Goal: Task Accomplishment & Management: Manage account settings

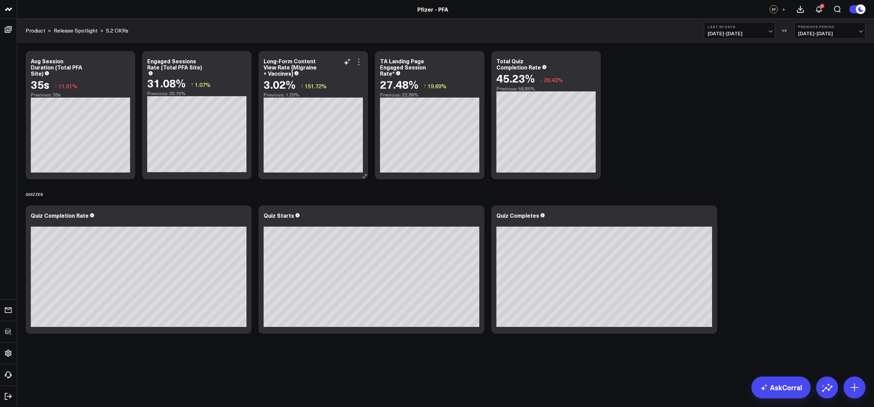
click at [360, 63] on icon at bounding box center [359, 62] width 8 height 8
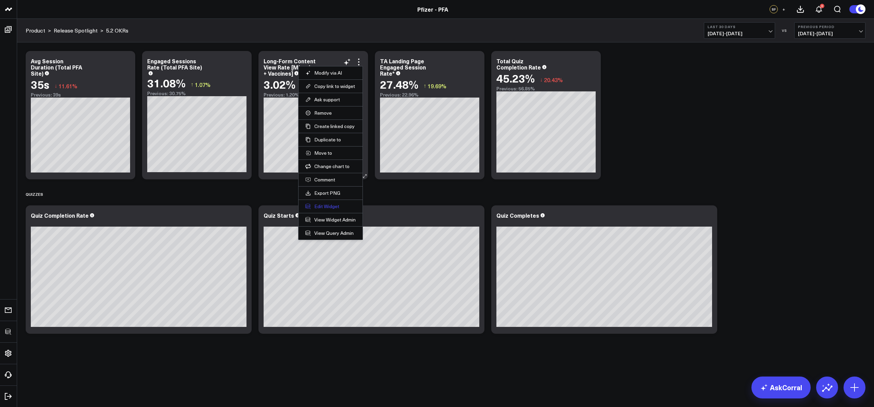
click at [328, 207] on button "Edit Widget" at bounding box center [330, 206] width 50 height 6
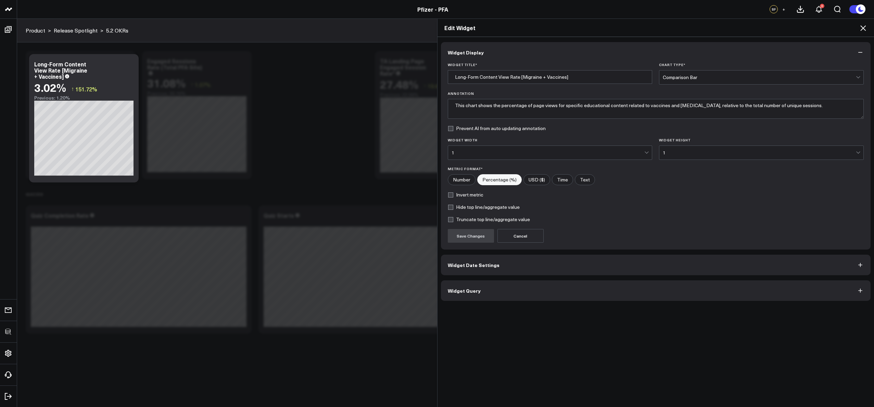
click at [531, 288] on button "Widget Query" at bounding box center [656, 290] width 430 height 21
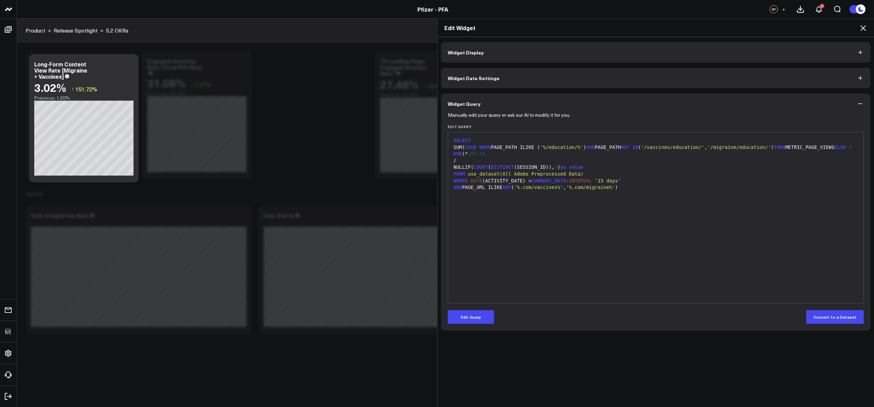
click at [698, 194] on div at bounding box center [656, 194] width 409 height 7
click at [677, 183] on div "WHERE DATE (ACTIVITY_DATE) > CURRENT_DATE - INTERVAL '15 days'" at bounding box center [656, 181] width 409 height 7
click at [679, 184] on div "AND PAGE_URL ILIKE ANY ( '%.com/vaccines%' , '%.com/migraine%' )" at bounding box center [656, 187] width 409 height 7
click at [865, 30] on icon at bounding box center [863, 27] width 5 height 5
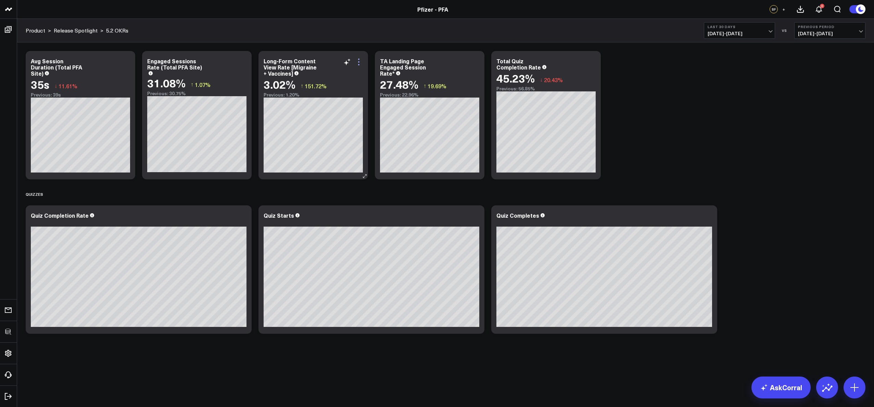
click at [360, 62] on icon at bounding box center [359, 62] width 8 height 8
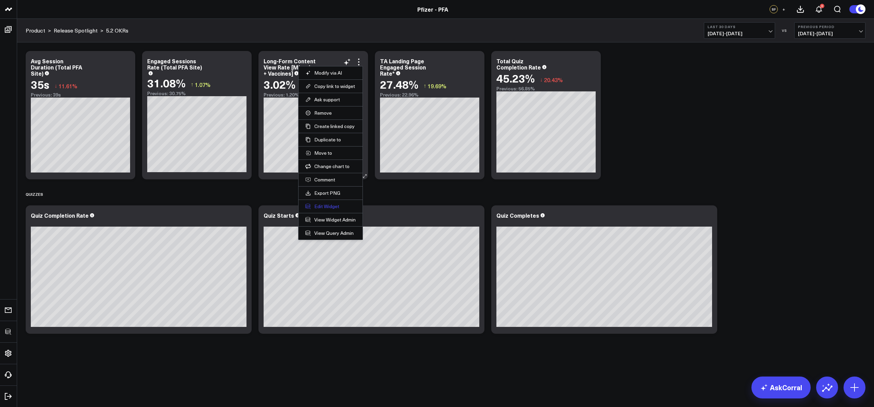
click at [332, 206] on button "Edit Widget" at bounding box center [330, 206] width 50 height 6
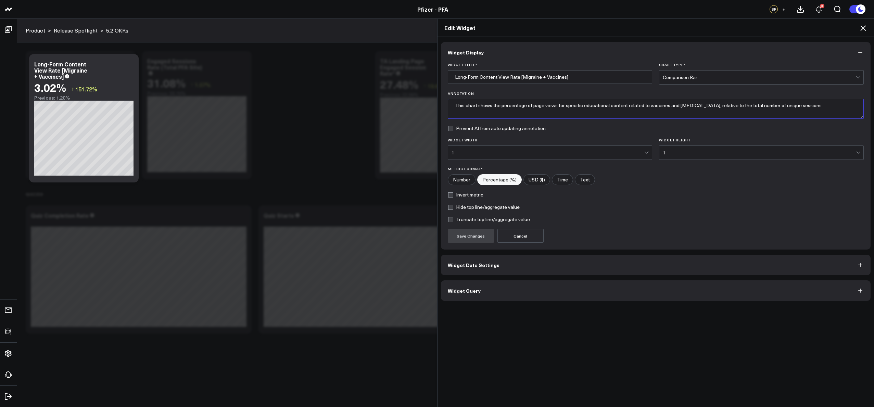
click at [572, 105] on textarea "This chart shows the percentage of page views for specific educational content …" at bounding box center [656, 109] width 416 height 20
click at [455, 134] on form "Widget Title * Long-Form Content View Rate [Migraine + Vaccines] Chart Type * C…" at bounding box center [656, 153] width 416 height 180
click at [449, 130] on label "Prevent AI from auto updating annotation" at bounding box center [497, 128] width 98 height 5
click at [449, 130] on input "Prevent AI from auto updating annotation" at bounding box center [450, 128] width 5 height 5
checkbox input "true"
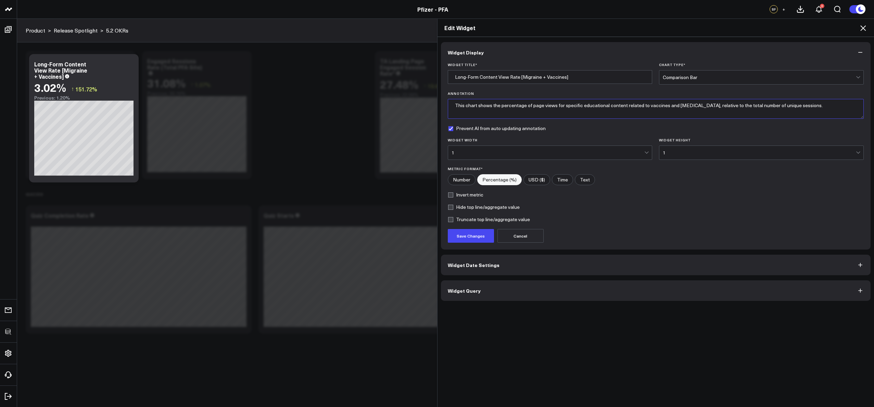
click at [484, 106] on textarea "This chart shows the percentage of page views for specific educational content …" at bounding box center [656, 109] width 416 height 20
click at [743, 106] on textarea "This chart shows the percentage of page views for specific educational content …" at bounding box center [656, 109] width 416 height 20
click at [518, 289] on button "Widget Query" at bounding box center [656, 290] width 430 height 21
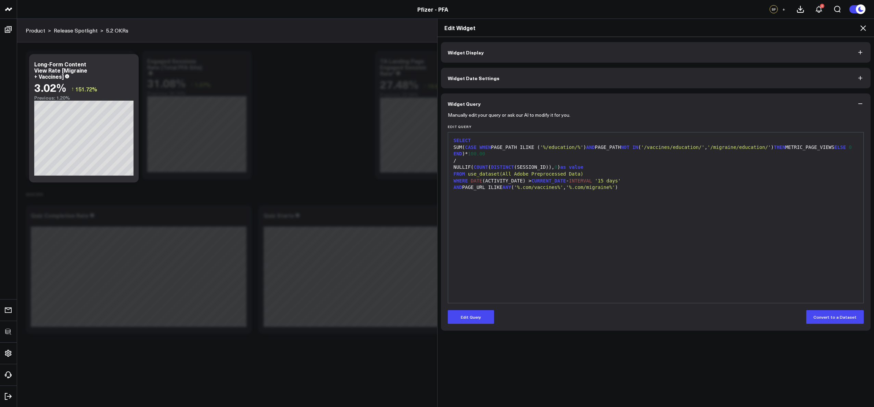
click at [476, 64] on div "Widget Display Widget Date Settings Widget Query Manually edit your query or as…" at bounding box center [656, 186] width 430 height 289
click at [476, 53] on span "Widget Display" at bounding box center [466, 52] width 36 height 5
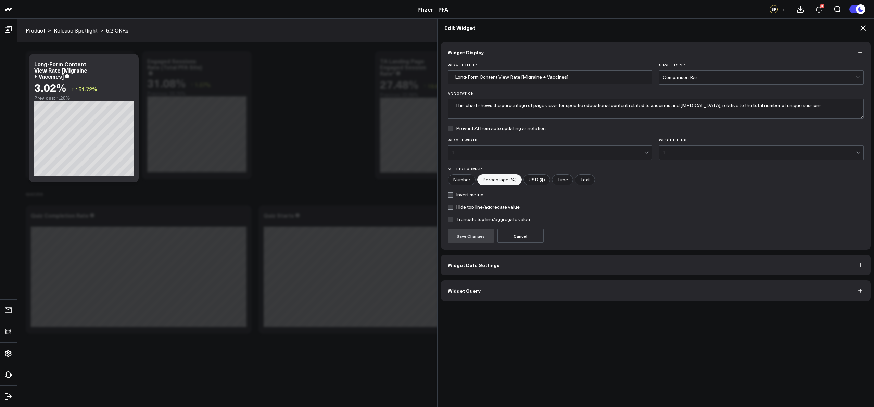
click at [448, 128] on label "Prevent AI from auto updating annotation" at bounding box center [497, 128] width 98 height 5
click at [448, 128] on input "Prevent AI from auto updating annotation" at bounding box center [450, 128] width 5 height 5
checkbox input "true"
drag, startPoint x: 560, startPoint y: 106, endPoint x: 577, endPoint y: 105, distance: 17.2
click at [577, 105] on textarea "This chart shows the percentage of page views for specific educational content …" at bounding box center [656, 109] width 416 height 20
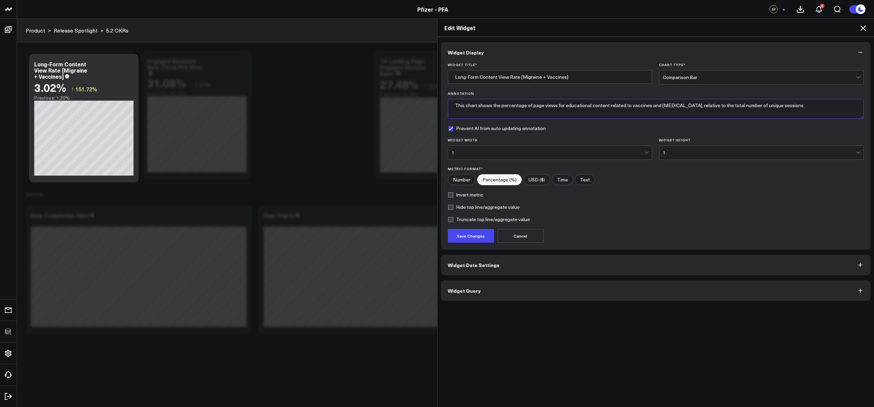
drag, startPoint x: 587, startPoint y: 105, endPoint x: 603, endPoint y: 104, distance: 15.8
click at [603, 104] on textarea "This chart shows the percentage of page views for educational content related t…" at bounding box center [656, 109] width 416 height 20
click at [784, 105] on textarea "This chart shows the percentage of page views for educational articles related …" at bounding box center [656, 109] width 416 height 20
click at [783, 107] on textarea "This chart shows the percentage of page views for educational articles related …" at bounding box center [656, 109] width 416 height 20
type textarea "This chart shows the percentage of page views for educational articles related …"
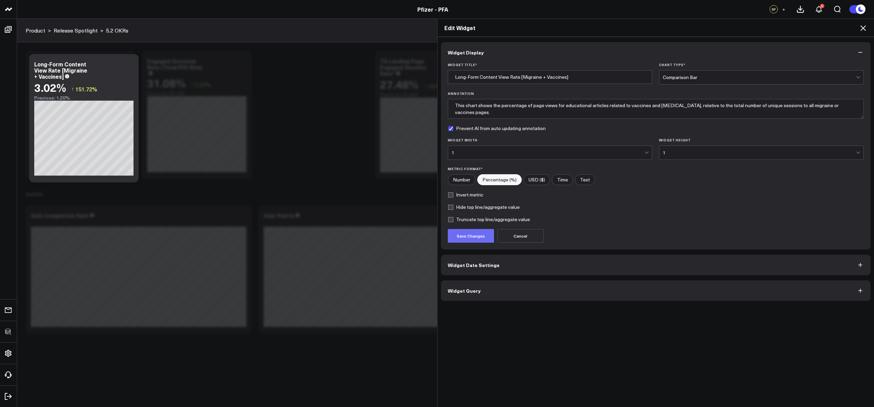
click at [468, 235] on button "Save Changes" at bounding box center [471, 236] width 46 height 14
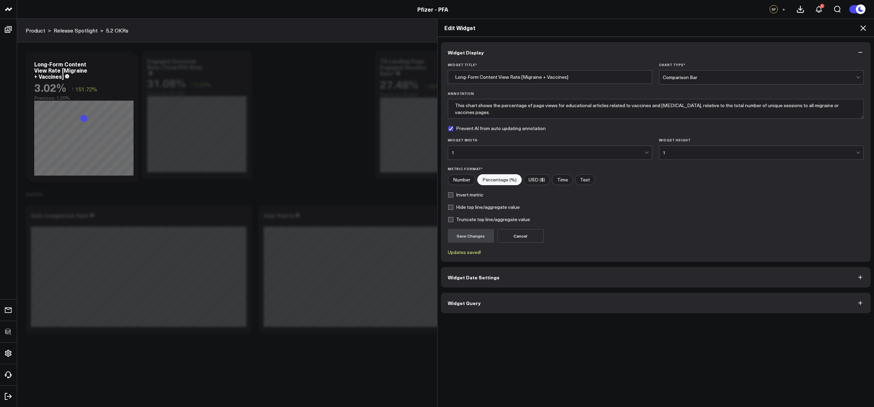
click at [861, 28] on icon at bounding box center [863, 28] width 8 height 8
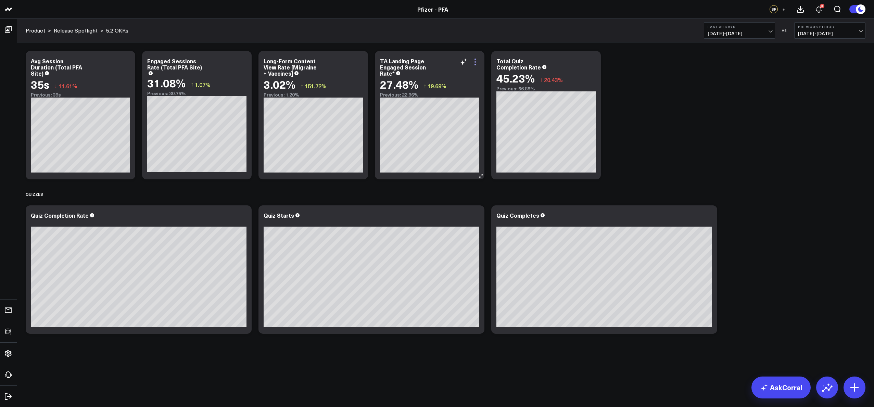
click at [476, 62] on icon at bounding box center [475, 62] width 8 height 8
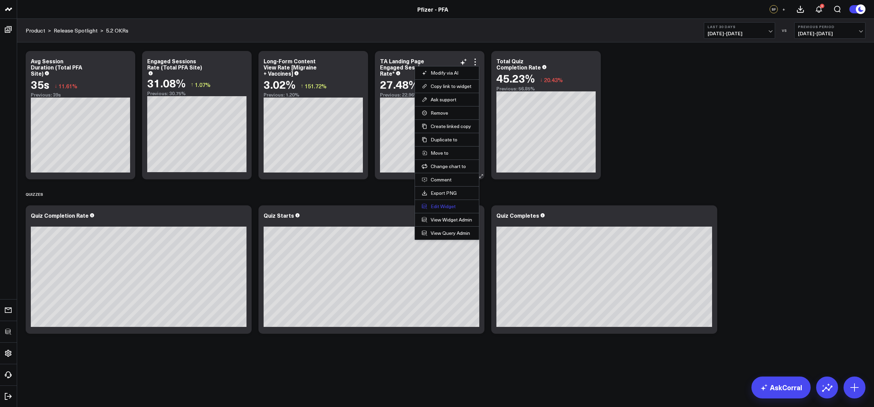
click at [441, 207] on button "Edit Widget" at bounding box center [447, 206] width 50 height 6
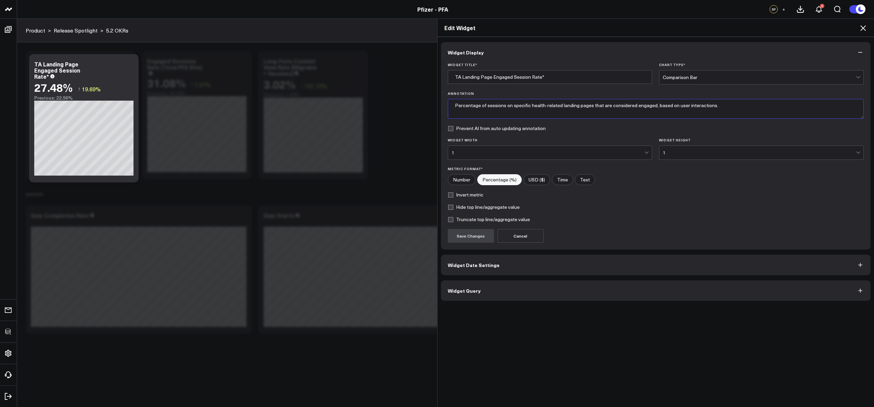
click at [486, 105] on textarea "Percentage of sessions on specific health-related landing pages that are consid…" at bounding box center [656, 109] width 416 height 20
click at [487, 128] on label "Prevent AI from auto updating annotation" at bounding box center [497, 128] width 98 height 5
click at [453, 128] on input "Prevent AI from auto updating annotation" at bounding box center [450, 128] width 5 height 5
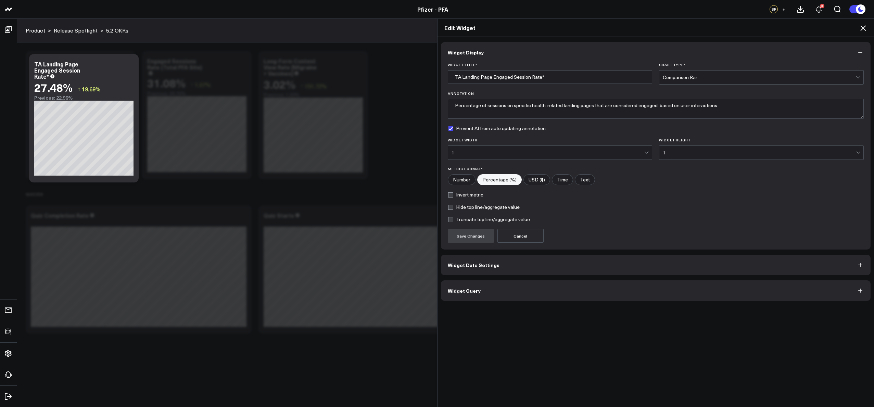
checkbox input "true"
click at [490, 114] on textarea "Percentage of sessions on specific health-related landing pages that are consid…" at bounding box center [656, 109] width 416 height 20
click at [618, 212] on form "Widget Title * TA Landing Page Engaged Session Rate* Chart Type * Comparison Ba…" at bounding box center [656, 153] width 416 height 180
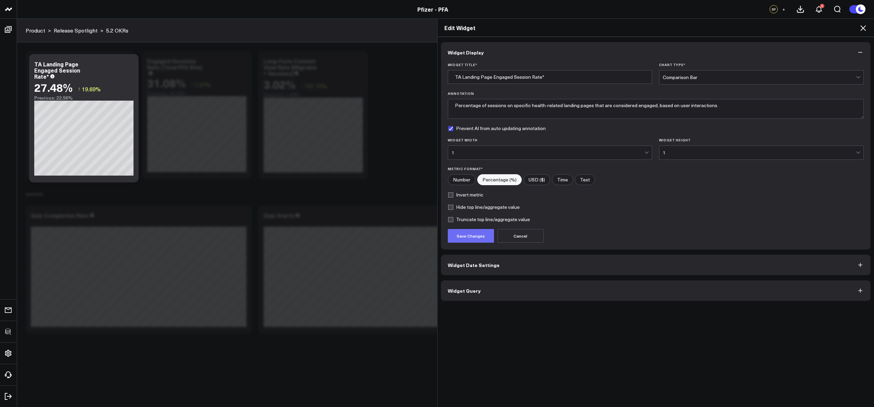
click at [474, 237] on button "Save Changes" at bounding box center [471, 236] width 46 height 14
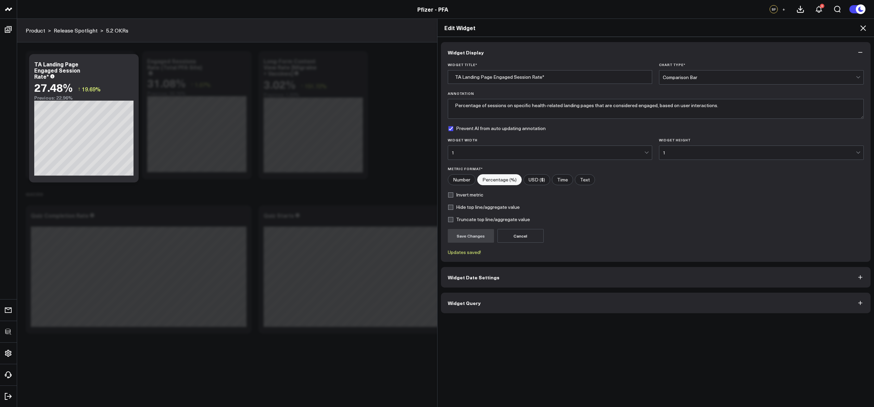
click at [864, 28] on icon at bounding box center [863, 28] width 8 height 8
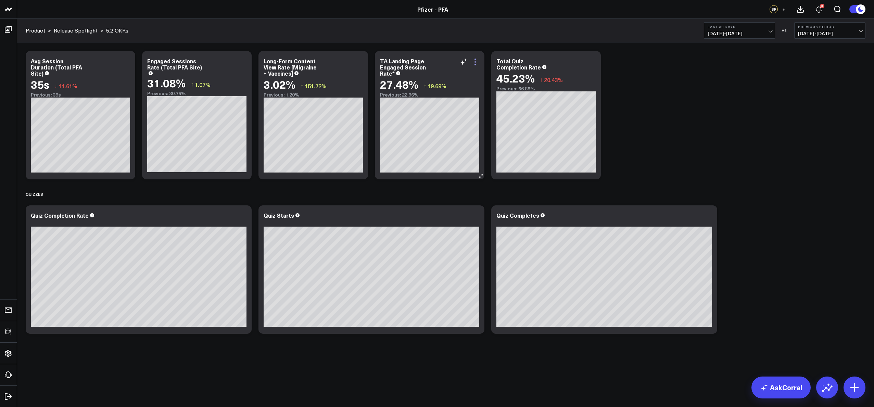
click at [476, 60] on icon at bounding box center [475, 62] width 8 height 8
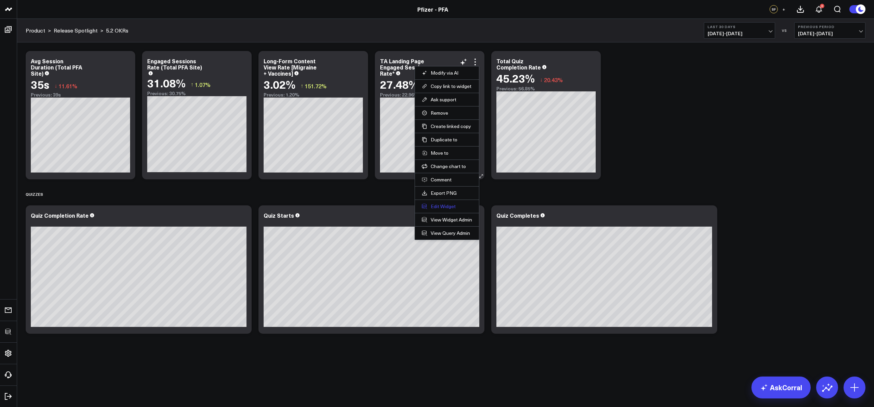
click at [433, 205] on button "Edit Widget" at bounding box center [447, 206] width 50 height 6
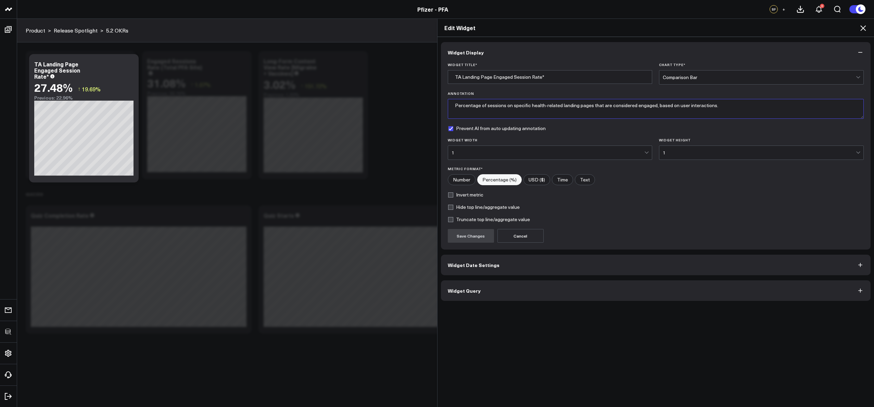
click at [511, 109] on textarea "Percentage of sessions on specific health-related landing pages that are consid…" at bounding box center [656, 109] width 416 height 20
click at [614, 122] on form "Widget Title * TA Landing Page Engaged Session Rate* Chart Type * Comparison Ba…" at bounding box center [656, 153] width 416 height 180
click at [584, 107] on textarea "Percentage of sessions on specific health-related landing pages that are consid…" at bounding box center [656, 109] width 416 height 20
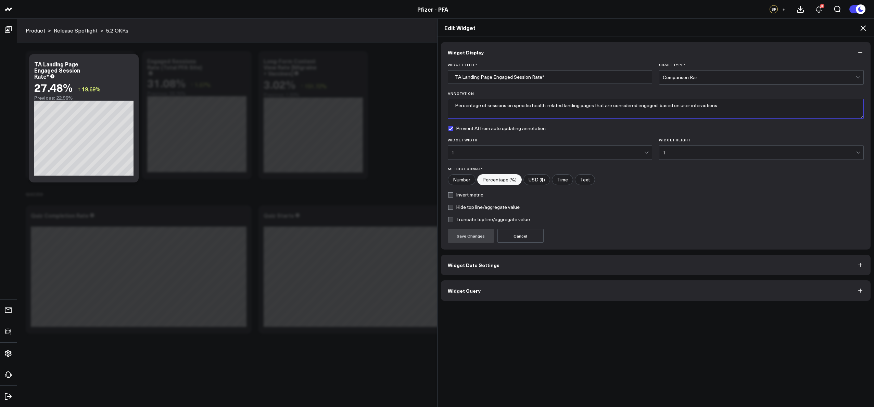
click at [594, 106] on textarea "Percentage of sessions on specific health-related landing pages that are consid…" at bounding box center [656, 109] width 416 height 20
drag, startPoint x: 594, startPoint y: 106, endPoint x: 555, endPoint y: 177, distance: 81.2
click at [594, 106] on textarea "Percentage of sessions on specific health-related landing pages that are consid…" at bounding box center [656, 109] width 416 height 20
click at [528, 286] on button "Widget Query" at bounding box center [656, 290] width 430 height 21
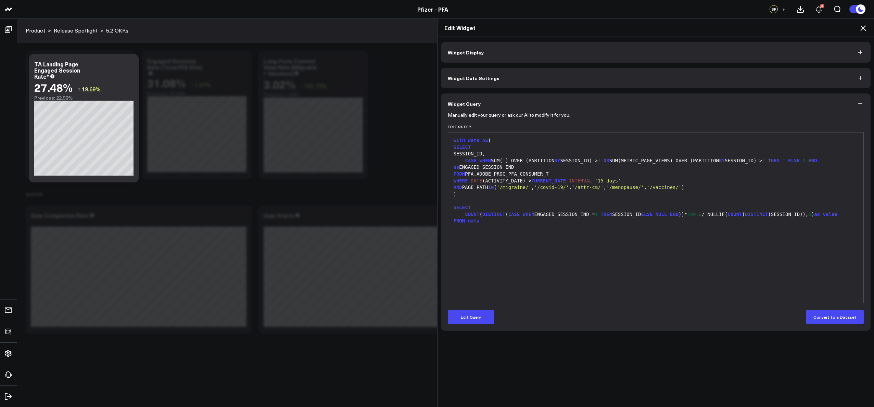
click at [591, 226] on div "WITH data AS ( SELECT SESSION_ID, CASE WHEN SUM( 1 ) OVER (PARTITION BY SESSION…" at bounding box center [656, 218] width 409 height 164
click at [540, 226] on div "WITH data AS ( SELECT SESSION_ID, CASE WHEN SUM( 1 ) OVER (PARTITION BY SESSION…" at bounding box center [656, 218] width 409 height 164
click at [483, 215] on span "DISTINCT" at bounding box center [493, 214] width 23 height 5
click at [495, 54] on button "Widget Display" at bounding box center [656, 52] width 430 height 21
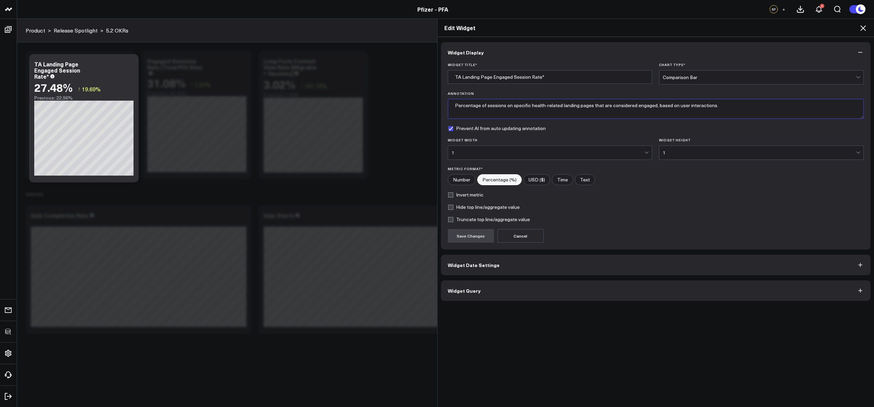
click at [590, 104] on textarea "Percentage of sessions on specific health-related landing pages that are consid…" at bounding box center [656, 109] width 416 height 20
click at [714, 106] on textarea "Percentage of sessions on specific health-related landing pages that are consid…" at bounding box center [656, 109] width 416 height 20
drag, startPoint x: 729, startPoint y: 104, endPoint x: 509, endPoint y: 106, distance: 220.2
click at [509, 106] on textarea "Percentage of sessions on specific health-related landing pages that are consid…" at bounding box center [656, 109] width 416 height 20
click at [518, 108] on textarea "Percentage of sessions on specific health-related landing pages that are consid…" at bounding box center [656, 109] width 416 height 20
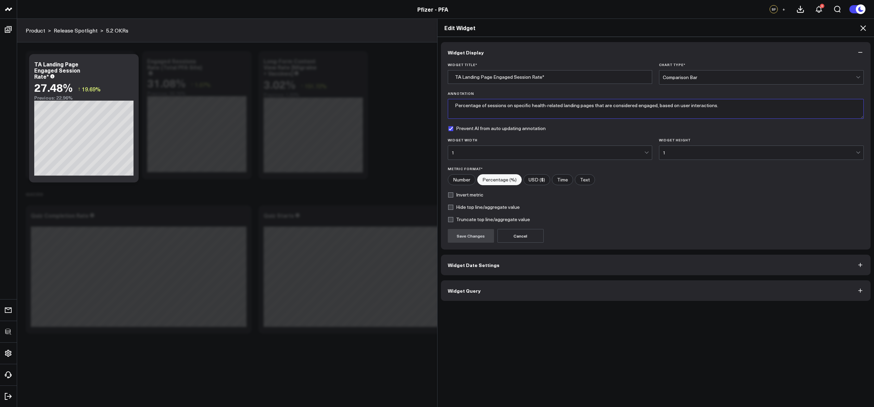
drag, startPoint x: 511, startPoint y: 106, endPoint x: 729, endPoint y: 111, distance: 218.5
click at [729, 111] on textarea "Percentage of sessions on specific health-related landing pages that are consid…" at bounding box center [656, 109] width 416 height 20
drag, startPoint x: 532, startPoint y: 105, endPoint x: 515, endPoint y: 106, distance: 17.1
click at [515, 106] on textarea "Percentage of sessions on TA landing pages that included > 1" at bounding box center [656, 109] width 416 height 20
click at [601, 106] on textarea "Percentage of sessions on TA overview pages that included > 1" at bounding box center [656, 109] width 416 height 20
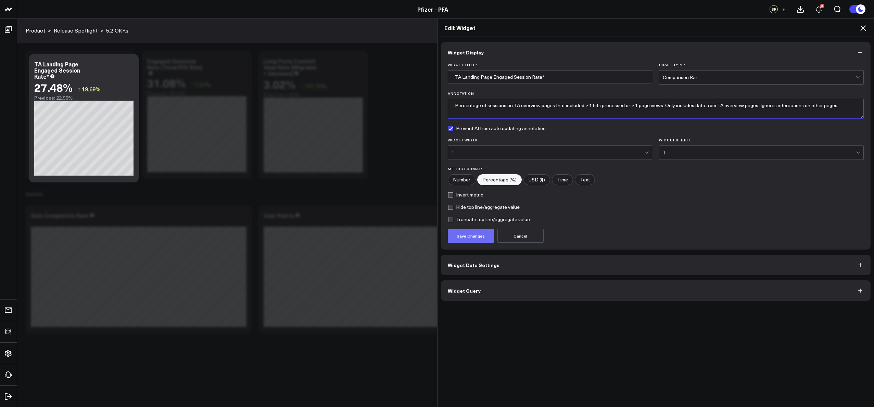
type textarea "Percentage of sessions on TA overview pages that included > 1 hits processed or…"
click at [473, 236] on button "Save Changes" at bounding box center [471, 236] width 46 height 14
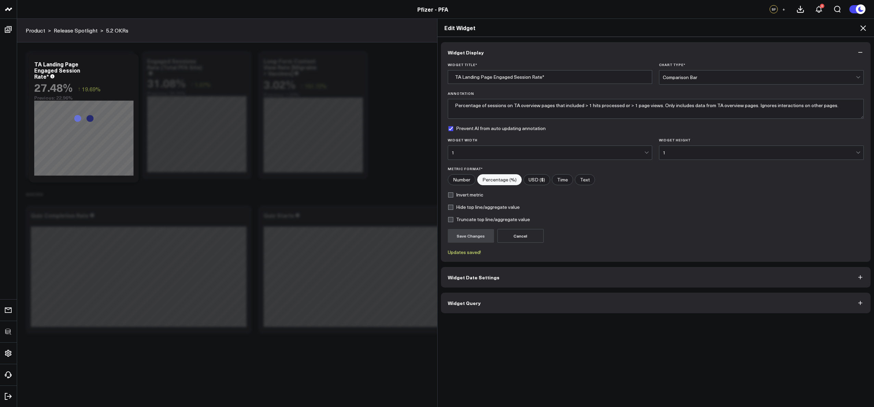
click at [862, 27] on icon at bounding box center [863, 27] width 5 height 5
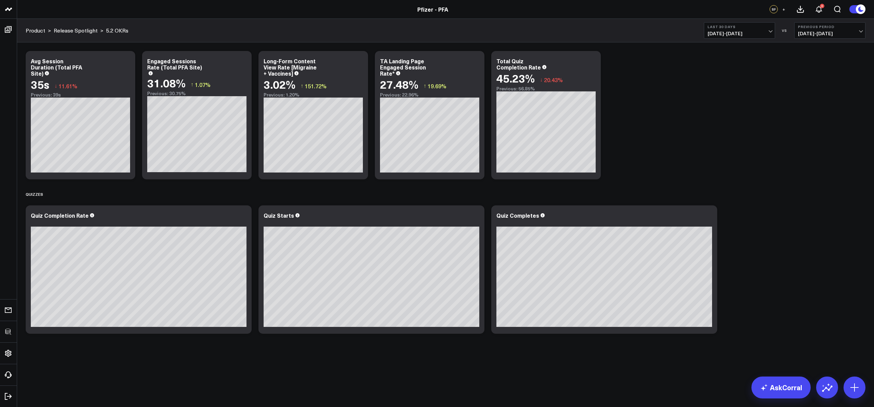
click at [759, 57] on div "Modify via AI Copy link to widget Ask support Remove Create linked copy Executi…" at bounding box center [445, 193] width 847 height 290
click at [782, 9] on button "+" at bounding box center [784, 9] width 8 height 8
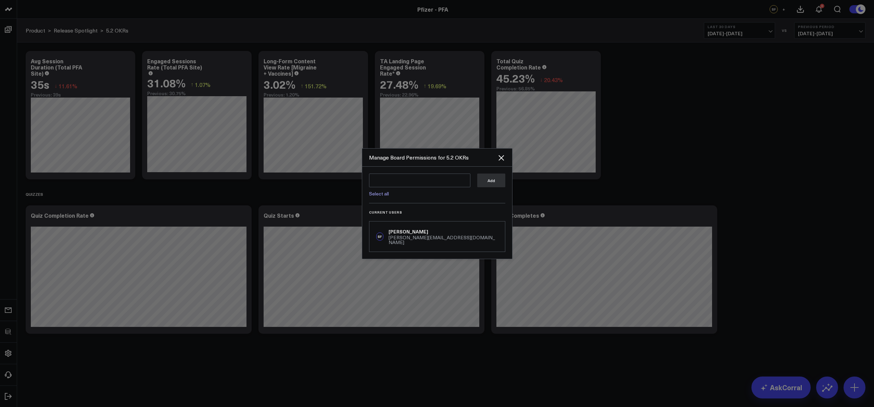
click at [384, 197] on link "Select all" at bounding box center [379, 193] width 20 height 7
type textarea "@Corral Support @[PERSON_NAME] @[PERSON_NAME] @[PERSON_NAME] @[PERSON_NAME] @[P…"
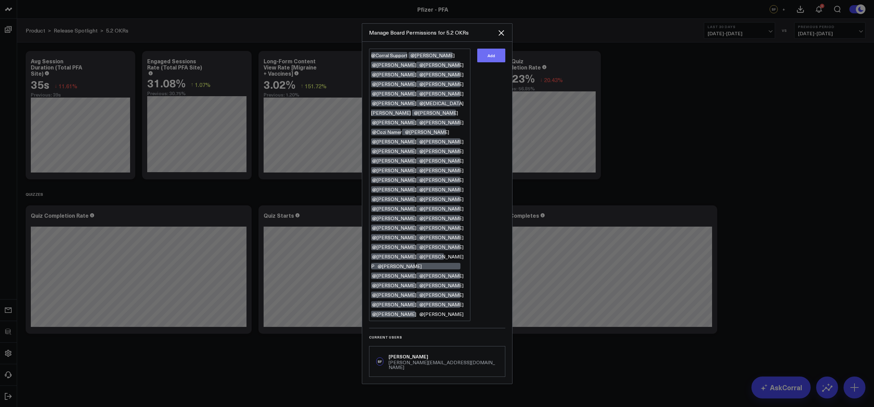
click at [494, 62] on button "Add" at bounding box center [491, 56] width 28 height 14
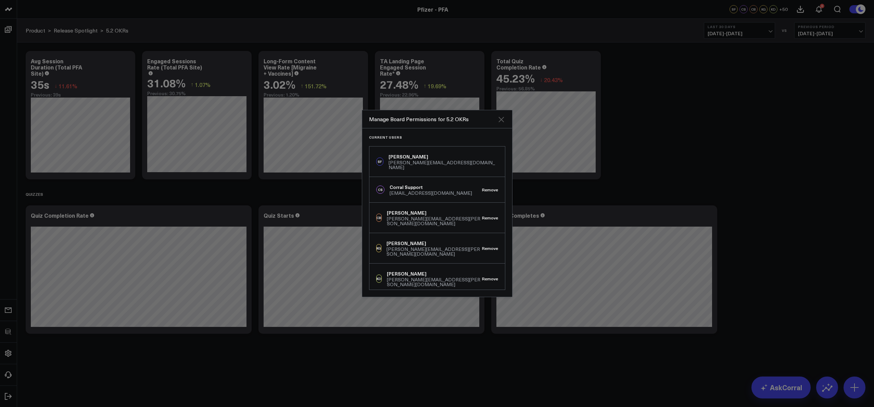
click at [501, 120] on icon "Close" at bounding box center [501, 119] width 5 height 5
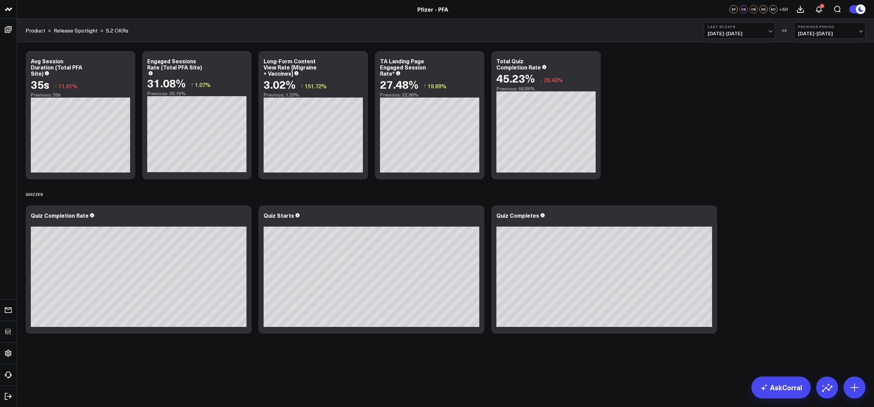
click at [631, 118] on div "Modify via AI Copy link to widget Ask support Remove Create linked copy Executi…" at bounding box center [445, 193] width 847 height 290
click at [393, 76] on div "TA Landing Page Engaged Session Rate*" at bounding box center [403, 67] width 46 height 20
click at [478, 60] on icon at bounding box center [475, 62] width 8 height 8
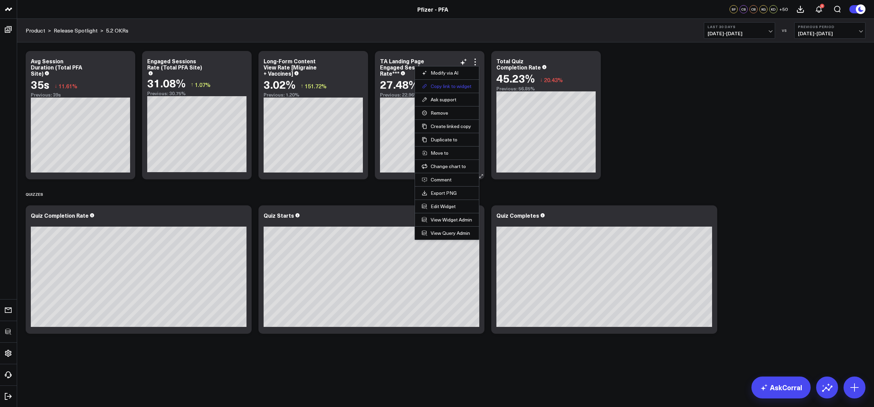
click at [464, 84] on button "Copy link to widget" at bounding box center [447, 86] width 50 height 6
